Goal: Task Accomplishment & Management: Manage account settings

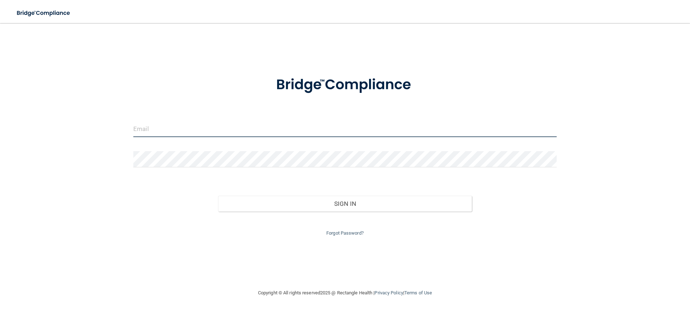
click at [143, 130] on input "email" at bounding box center [344, 129] width 423 height 16
type input "fdpfd"
click at [165, 124] on input "email" at bounding box center [344, 129] width 423 height 16
click at [157, 129] on input "email" at bounding box center [344, 129] width 423 height 16
type input "[EMAIL_ADDRESS][DOMAIN_NAME]"
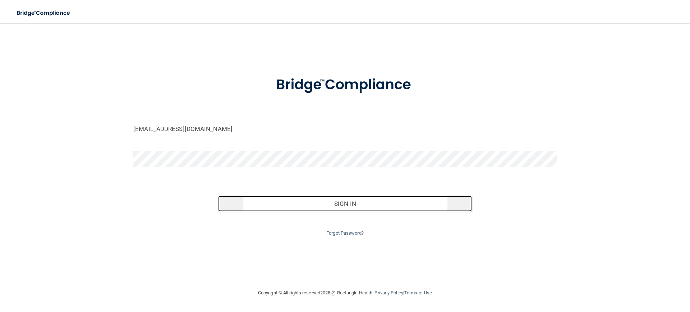
click at [351, 203] on button "Sign In" at bounding box center [345, 204] width 254 height 16
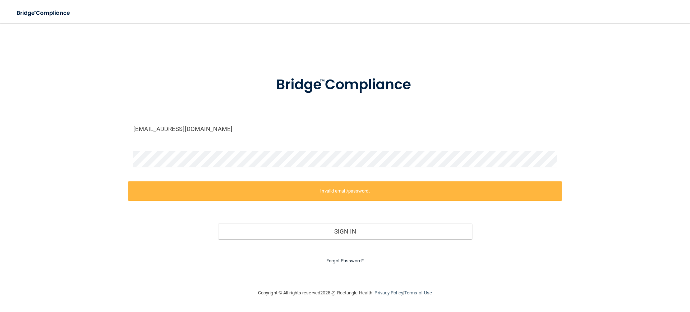
click at [342, 262] on link "Forgot Password?" at bounding box center [344, 260] width 37 height 5
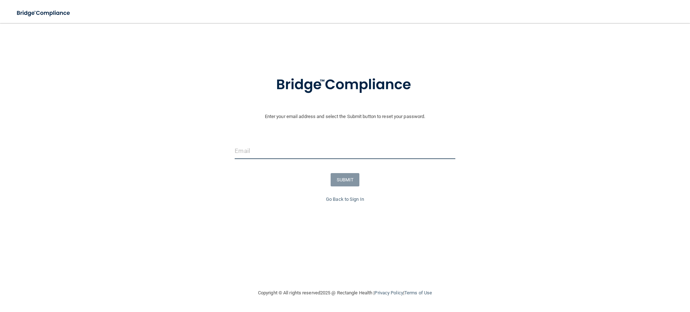
click at [247, 147] on input "email" at bounding box center [345, 151] width 220 height 16
type input "[EMAIL_ADDRESS][DOMAIN_NAME]"
click at [341, 182] on button "SUBMIT" at bounding box center [345, 179] width 29 height 13
